Goal: Task Accomplishment & Management: Manage account settings

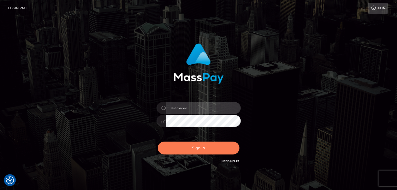
type input "[PERSON_NAME].megabonanza"
click at [204, 148] on button "Sign in" at bounding box center [199, 148] width 82 height 13
type input "[PERSON_NAME].megabonanza"
click at [195, 149] on button "Sign in" at bounding box center [199, 148] width 82 height 13
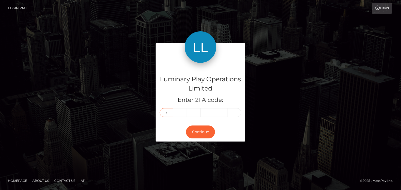
type input "6"
type input "2"
type input "3"
type input "5"
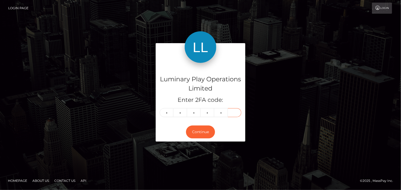
type input "7"
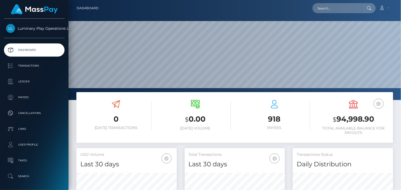
scroll to position [93, 100]
click at [351, 118] on h3 "$ 94,998.90" at bounding box center [353, 119] width 71 height 11
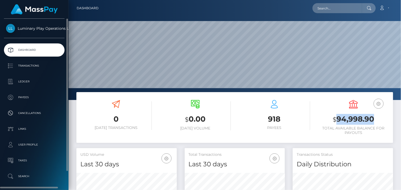
copy h3 "94,998.90"
